Goal: Navigation & Orientation: Find specific page/section

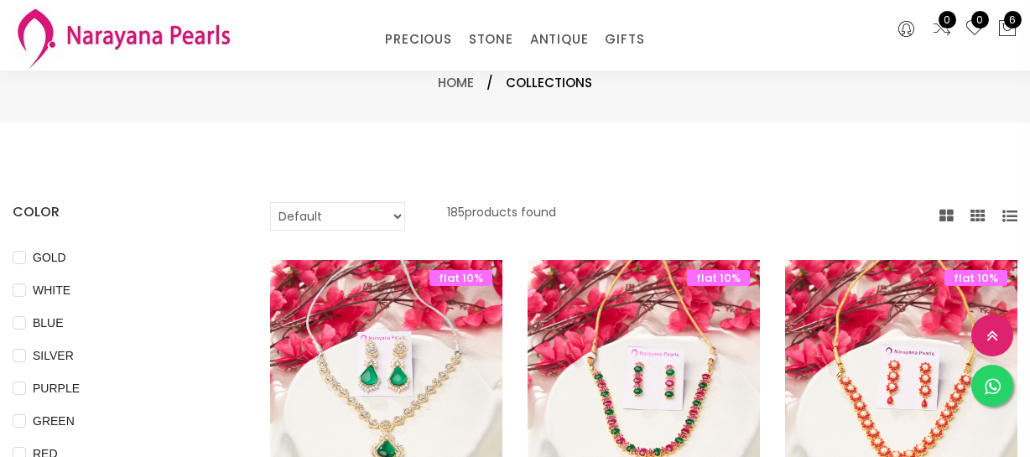
select select "INR"
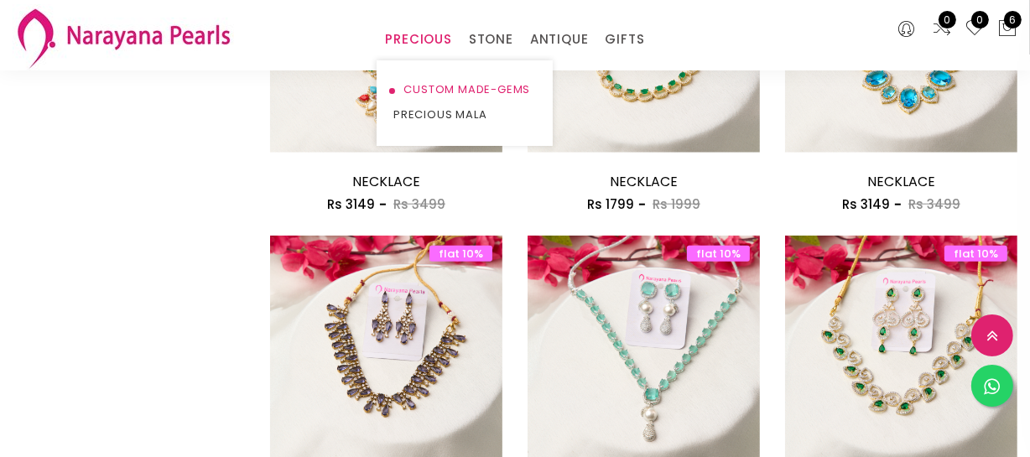
click at [428, 91] on link "CUSTOM MADE-GEMS" at bounding box center [464, 89] width 143 height 25
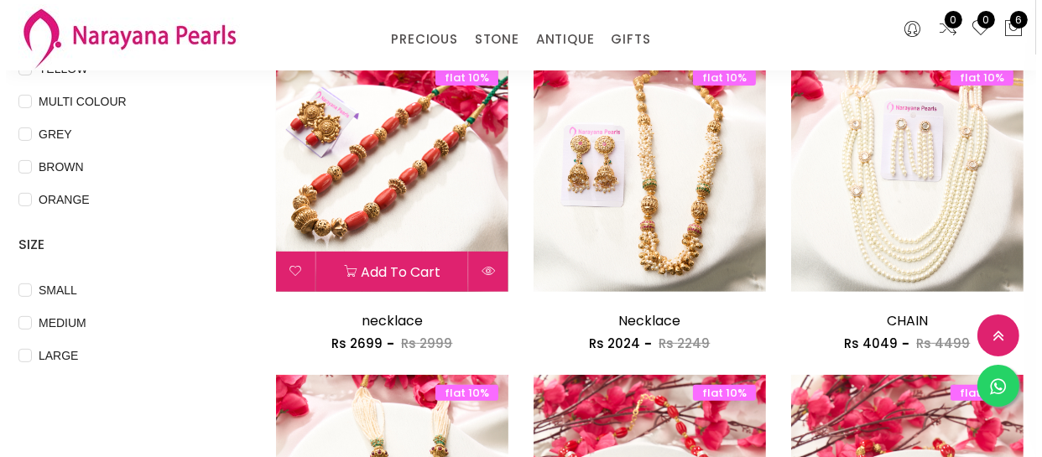
scroll to position [533, 0]
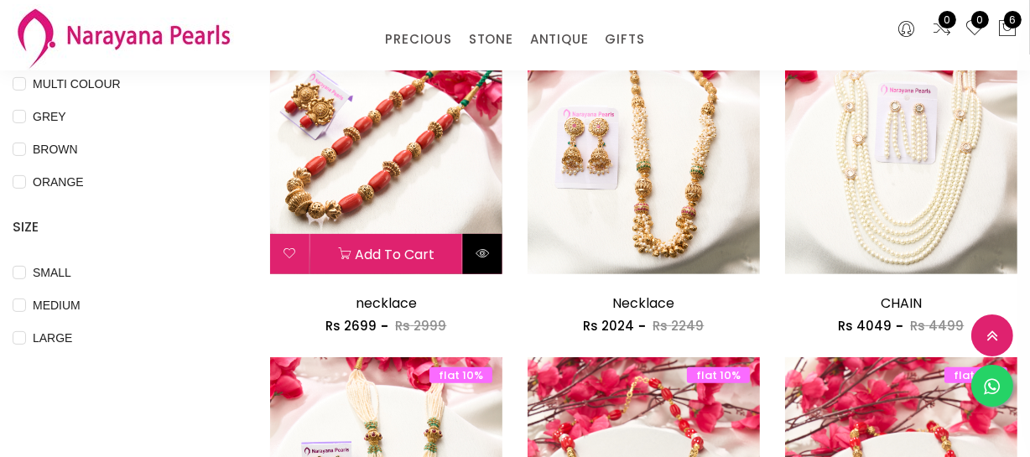
click at [481, 250] on icon at bounding box center [481, 253] width 13 height 13
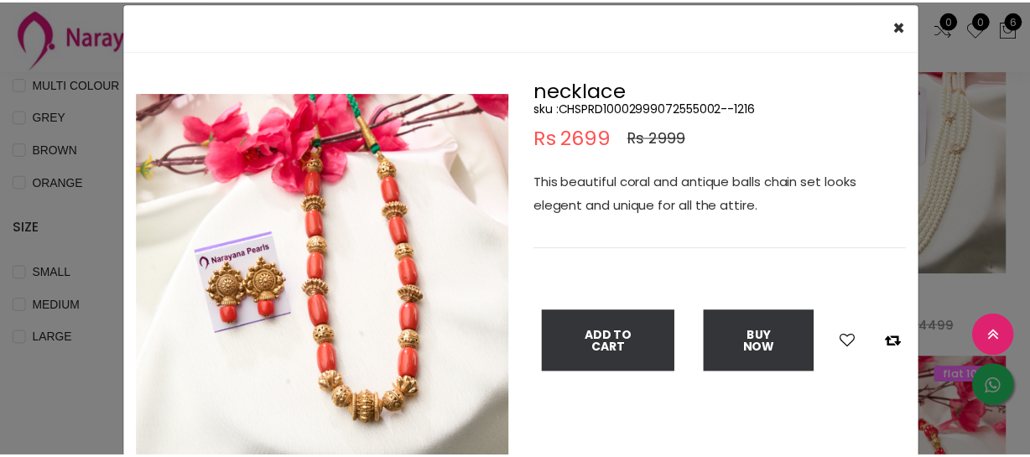
scroll to position [75, 0]
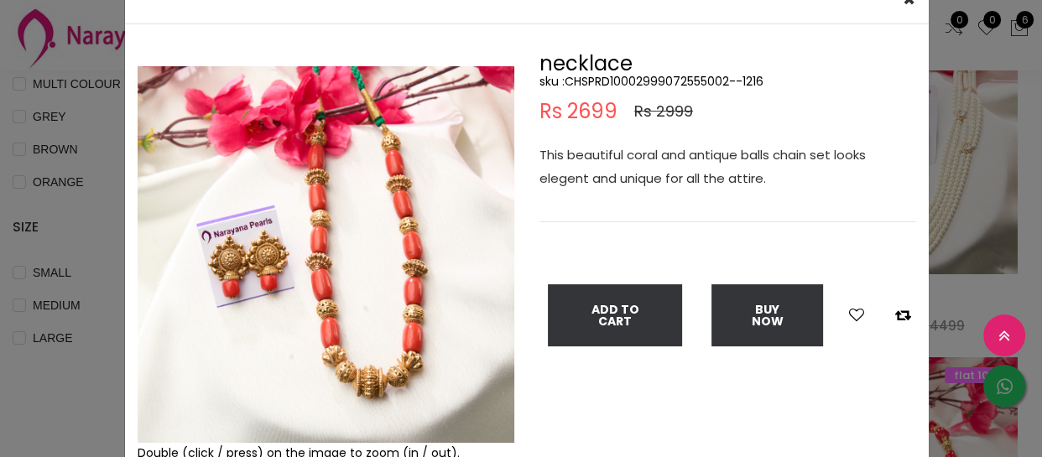
click at [75, 226] on div "× Close Double (click / press) on the image to zoom (in / out). necklace sku : …" at bounding box center [521, 228] width 1042 height 457
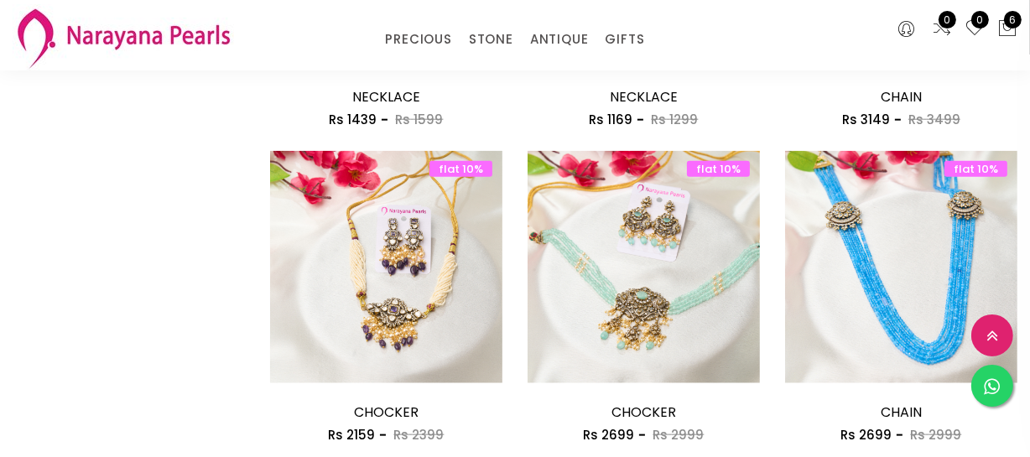
scroll to position [1829, 0]
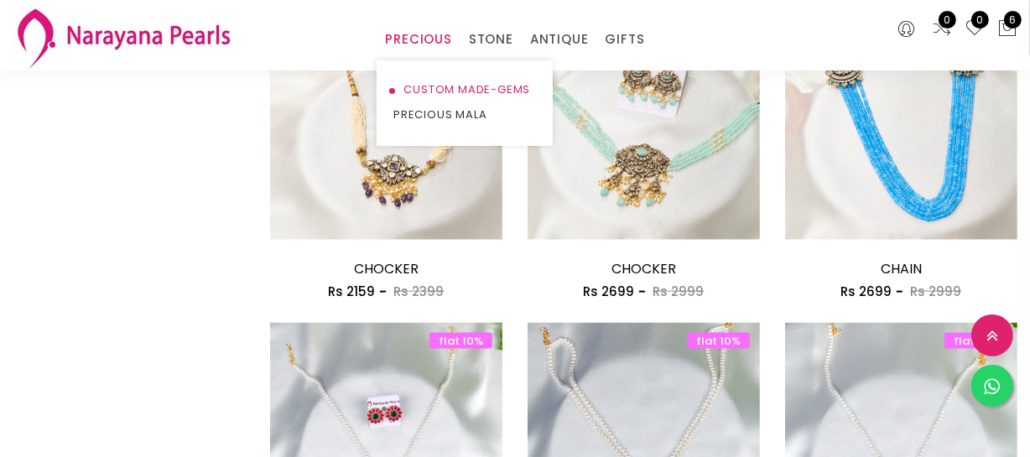
click at [465, 93] on link "CUSTOM MADE-GEMS" at bounding box center [464, 89] width 143 height 25
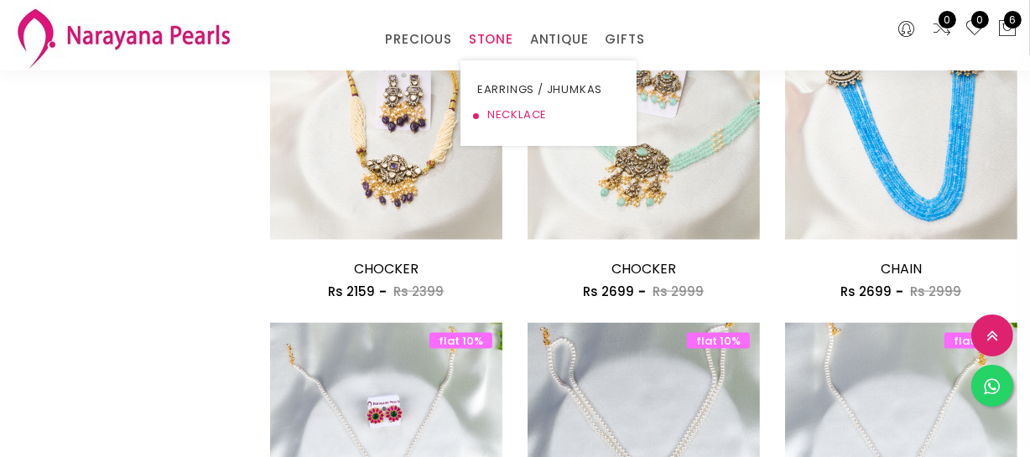
click at [505, 108] on link "NECKLACE" at bounding box center [548, 114] width 143 height 25
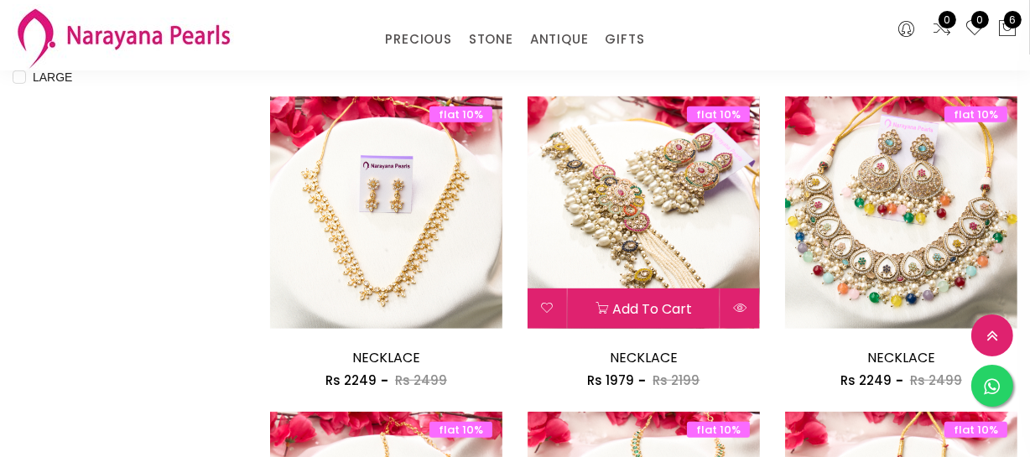
scroll to position [788, 0]
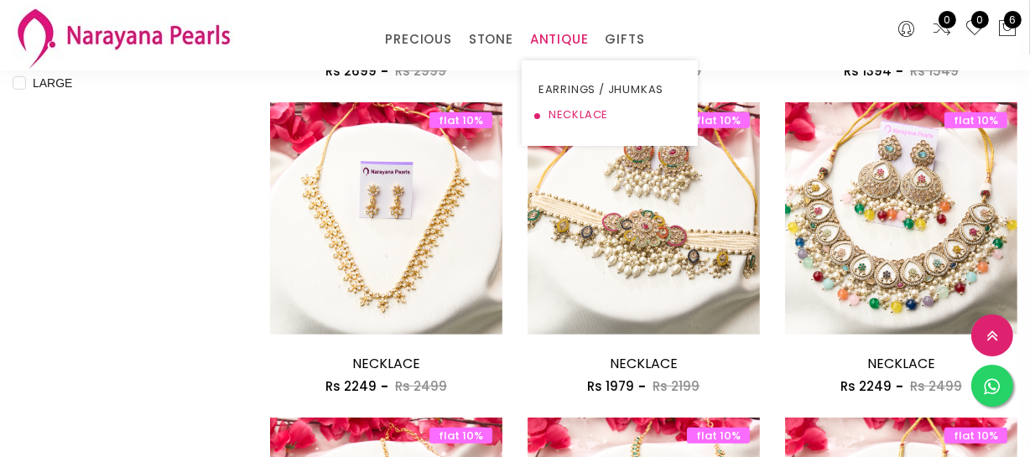
click at [564, 110] on link "NECKLACE" at bounding box center [609, 114] width 143 height 25
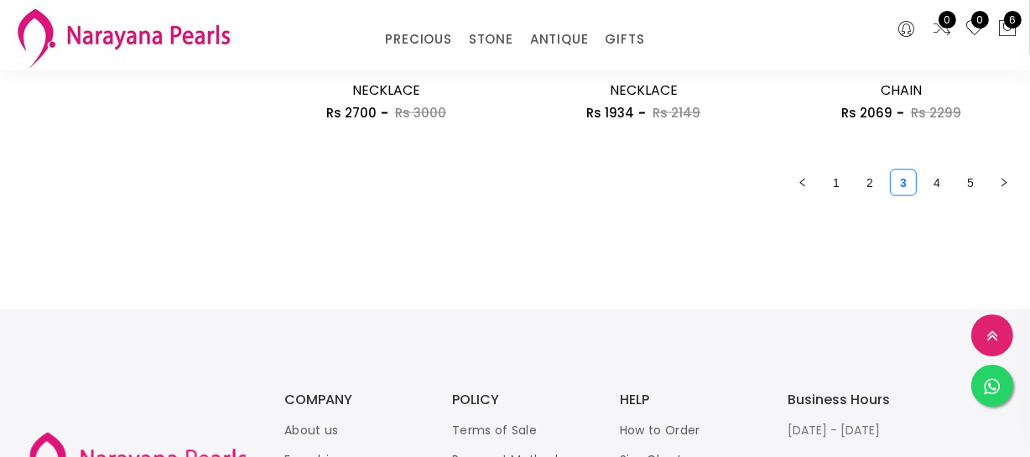
scroll to position [2155, 0]
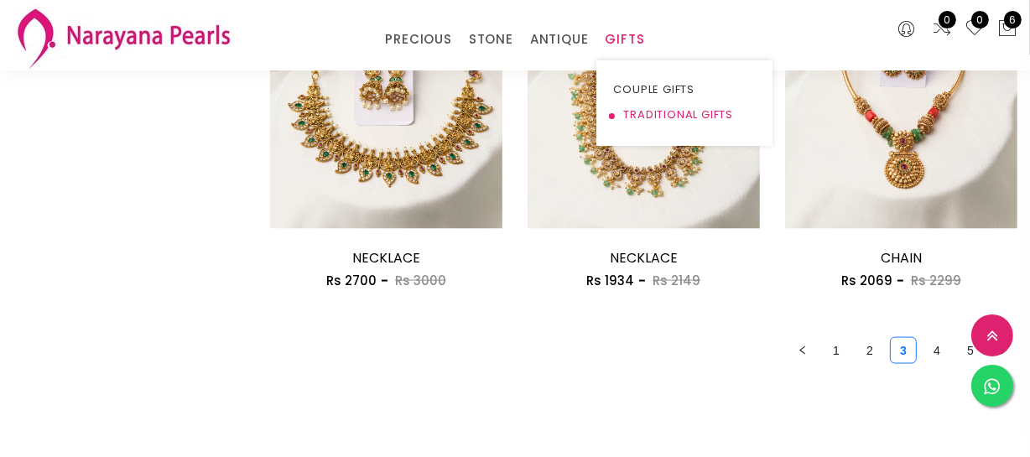
click at [639, 110] on link "TRADITIONAL GIFTS" at bounding box center [684, 114] width 143 height 25
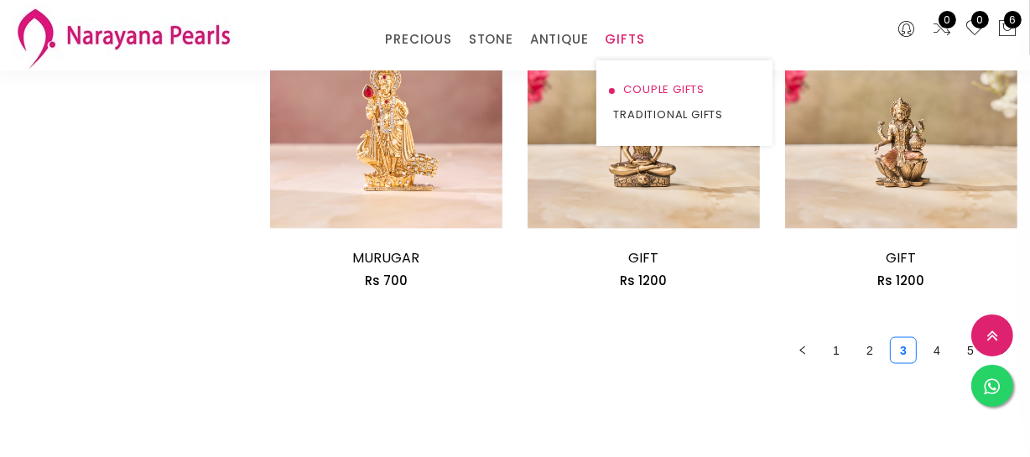
click at [637, 91] on link "COUPLE GIFTS" at bounding box center [684, 89] width 143 height 25
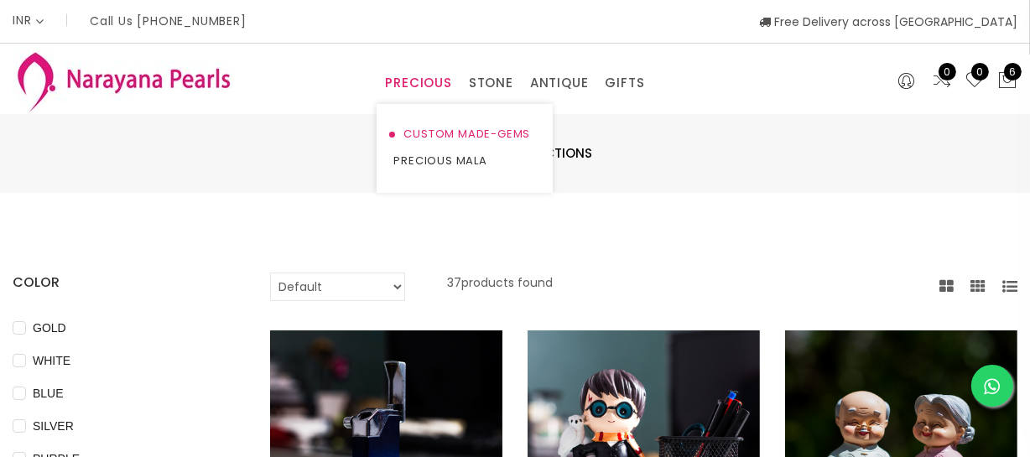
click at [427, 127] on link "CUSTOM MADE-GEMS" at bounding box center [464, 134] width 143 height 27
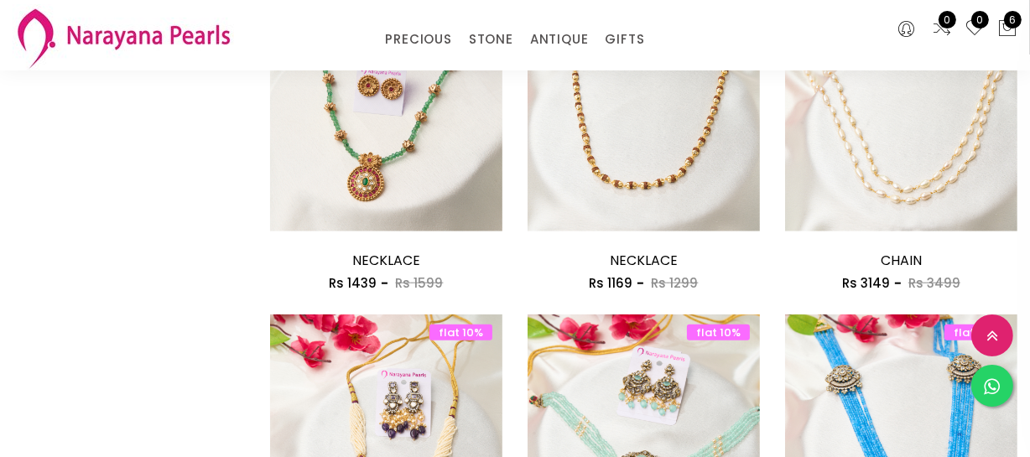
scroll to position [1525, 0]
